Goal: Find specific page/section: Find specific page/section

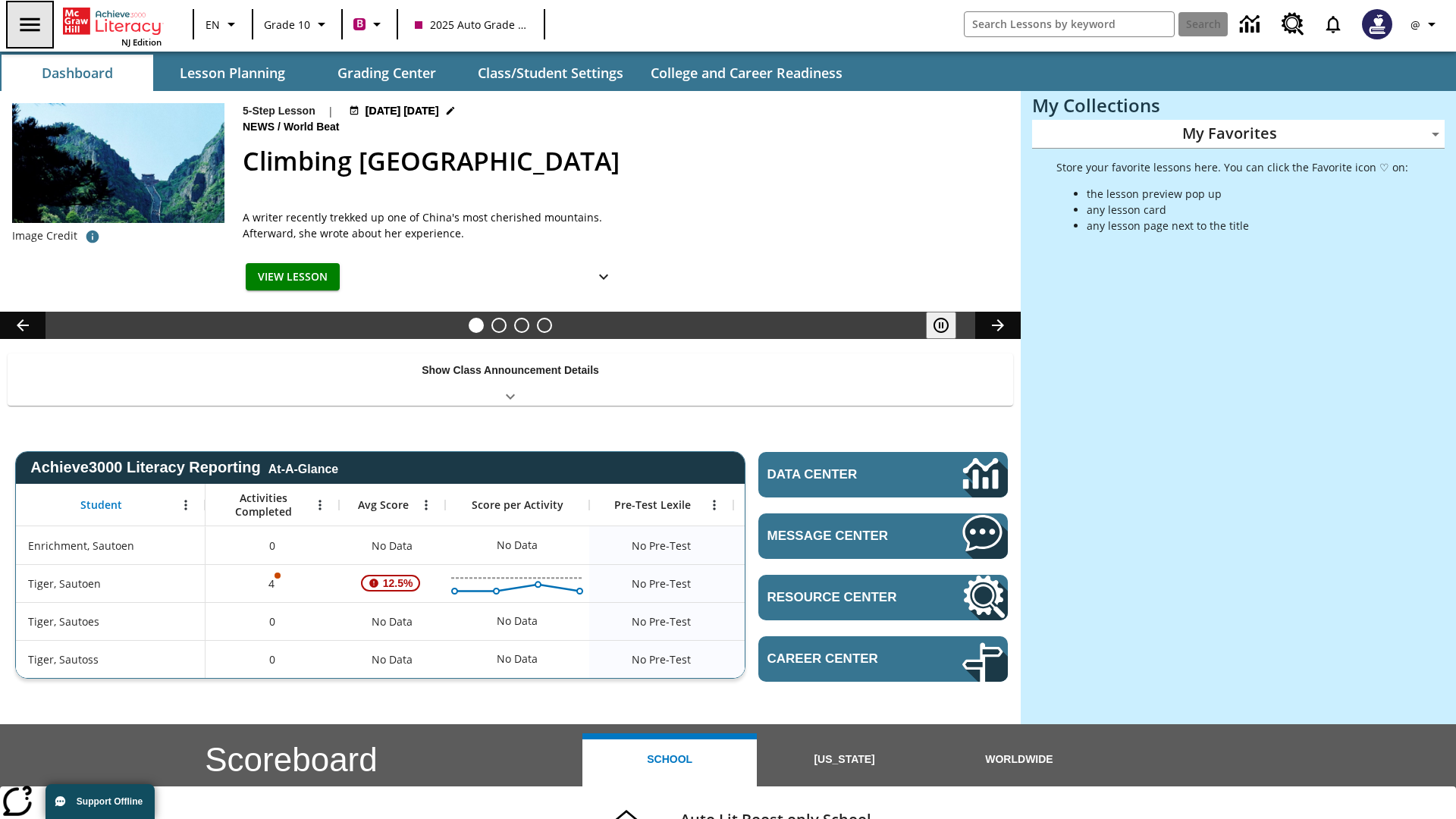
click at [28, 24] on icon "Open side menu" at bounding box center [30, 24] width 20 height 13
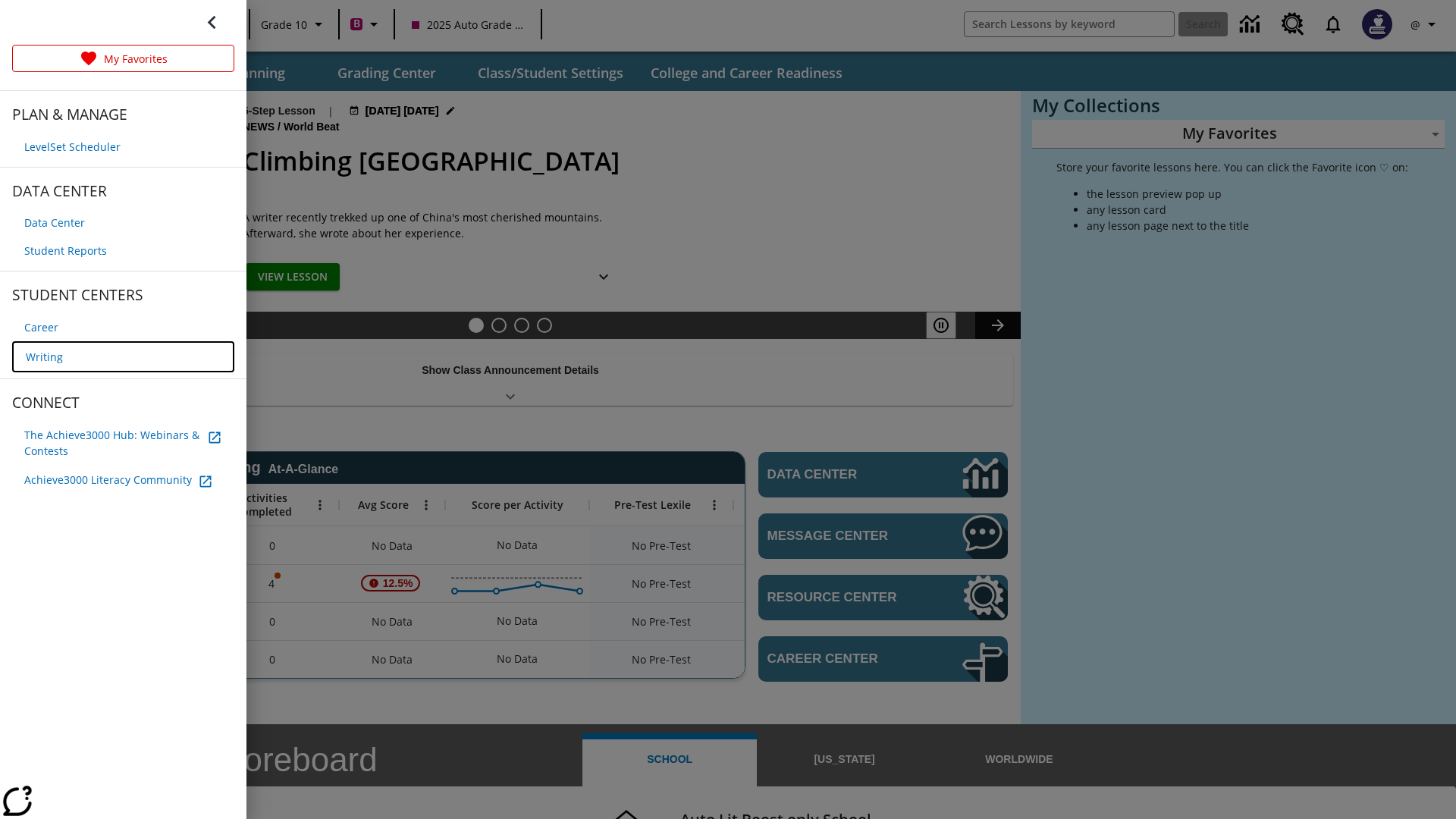
click at [42, 355] on span "Writing" at bounding box center [44, 356] width 37 height 16
